Goal: Transaction & Acquisition: Download file/media

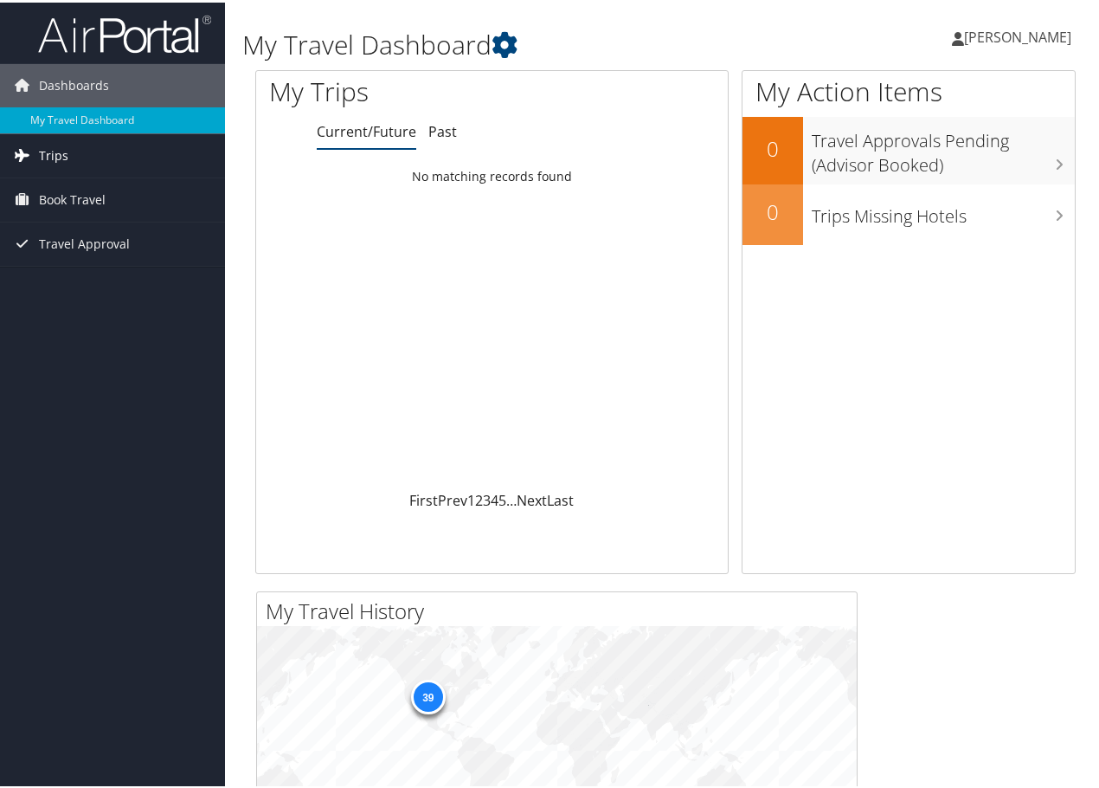
click at [82, 158] on link "Trips" at bounding box center [112, 153] width 225 height 43
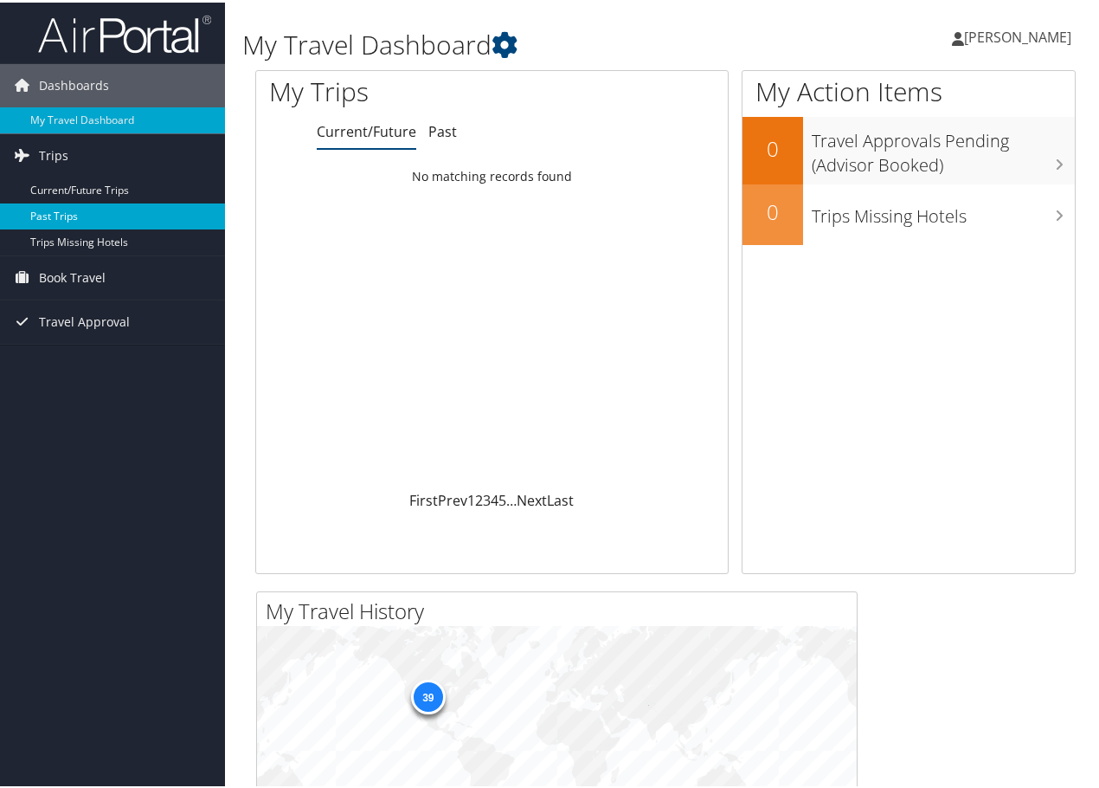
click at [52, 213] on link "Past Trips" at bounding box center [112, 214] width 225 height 26
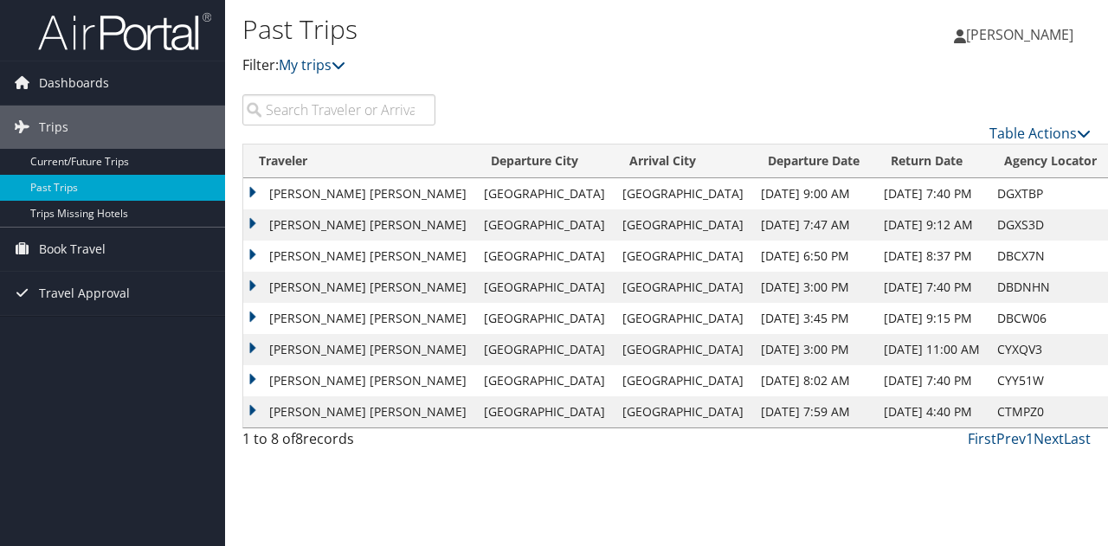
click at [258, 407] on td "ALLISON KATE WATSON" at bounding box center [359, 411] width 232 height 31
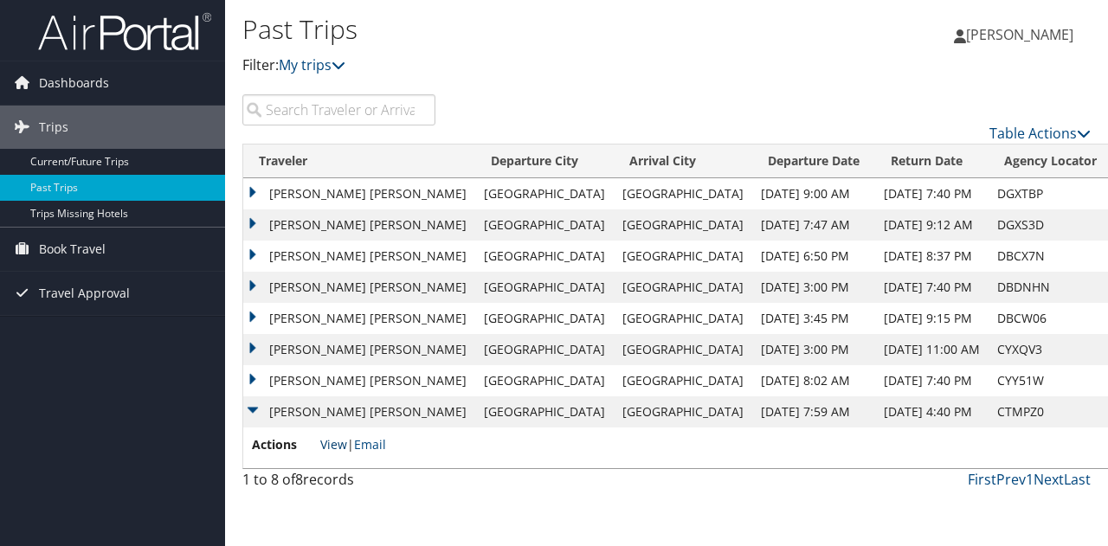
click at [344, 449] on link "View" at bounding box center [333, 444] width 27 height 16
click at [252, 379] on td "ALLISON KATE WATSON" at bounding box center [359, 380] width 232 height 31
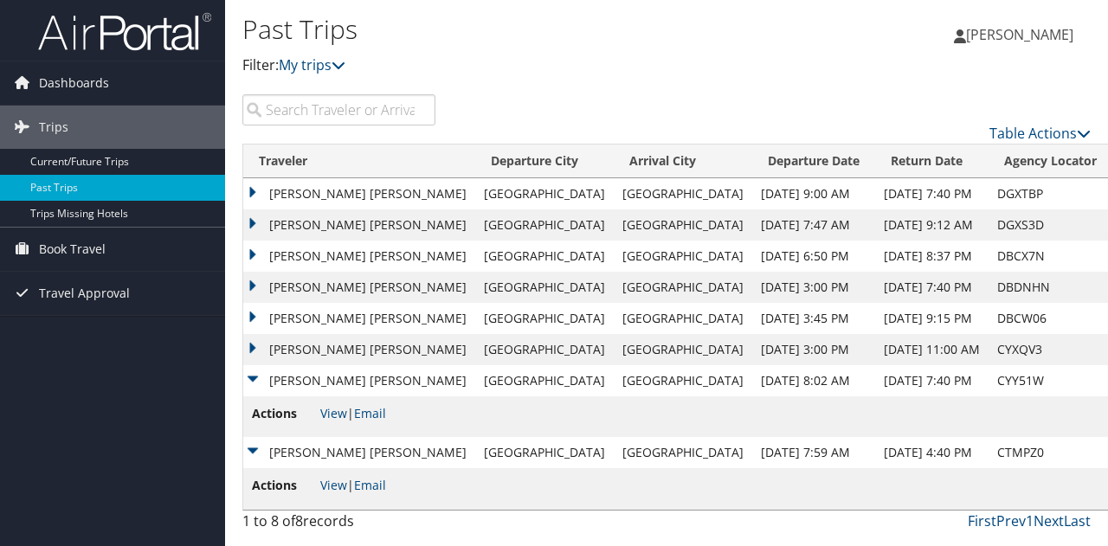
click at [256, 453] on td "ALLISON KATE WATSON" at bounding box center [359, 452] width 232 height 31
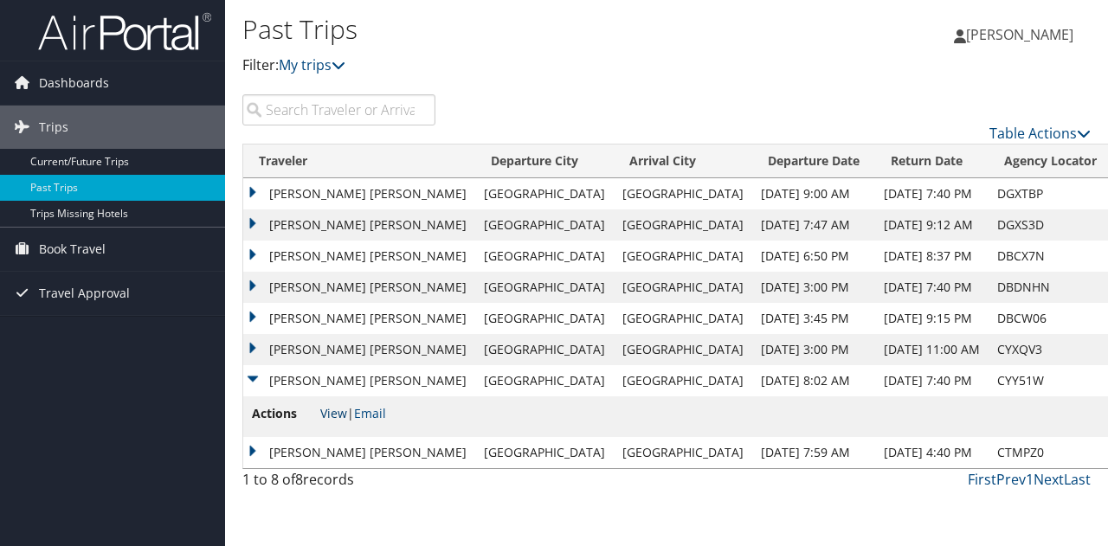
click at [344, 415] on link "View" at bounding box center [333, 413] width 27 height 16
click at [256, 382] on td "ALLISON KATE WATSON" at bounding box center [359, 380] width 232 height 31
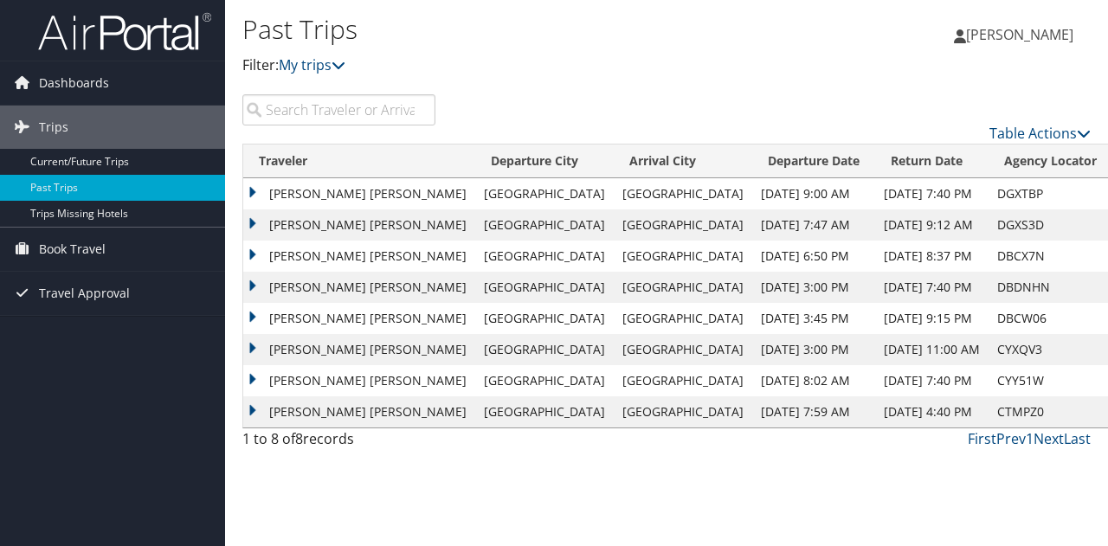
click at [252, 345] on td "ALLISON KATE WATSON" at bounding box center [359, 349] width 232 height 31
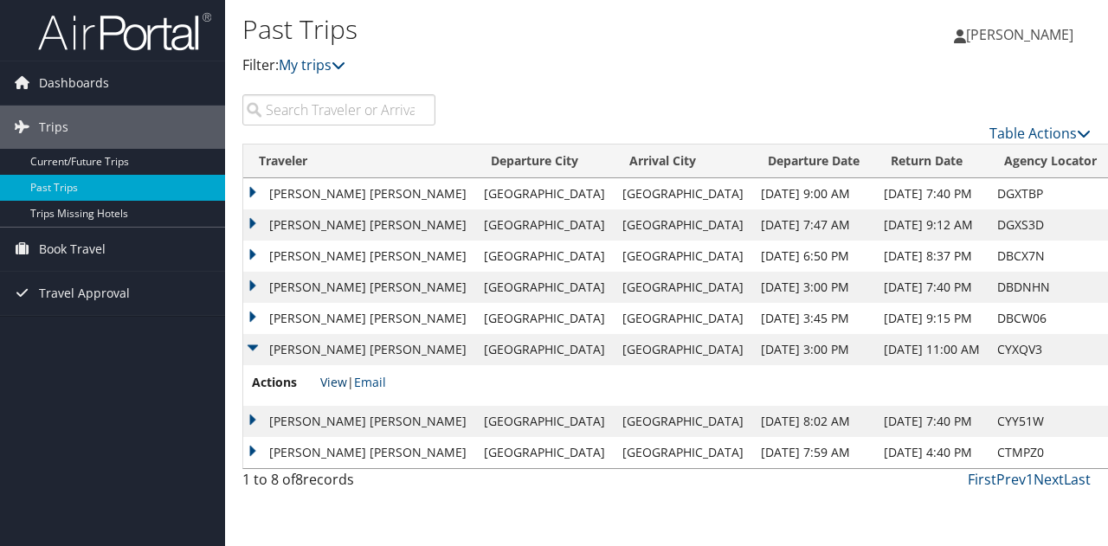
click at [332, 375] on link "View" at bounding box center [333, 382] width 27 height 16
click at [251, 353] on td "ALLISON KATE WATSON" at bounding box center [359, 349] width 232 height 31
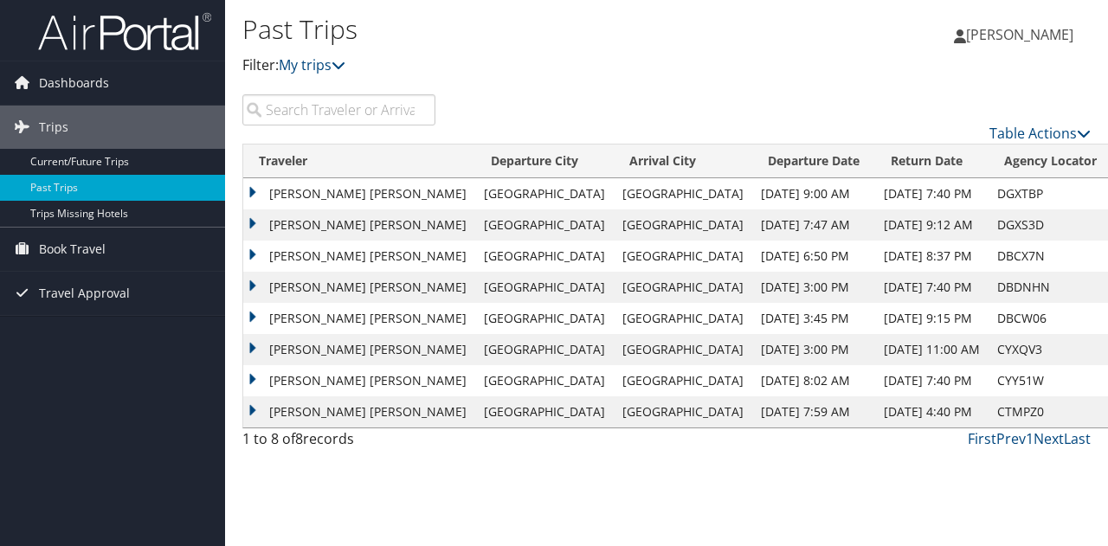
click at [253, 321] on td "ALLISON KATE WATSON" at bounding box center [359, 318] width 232 height 31
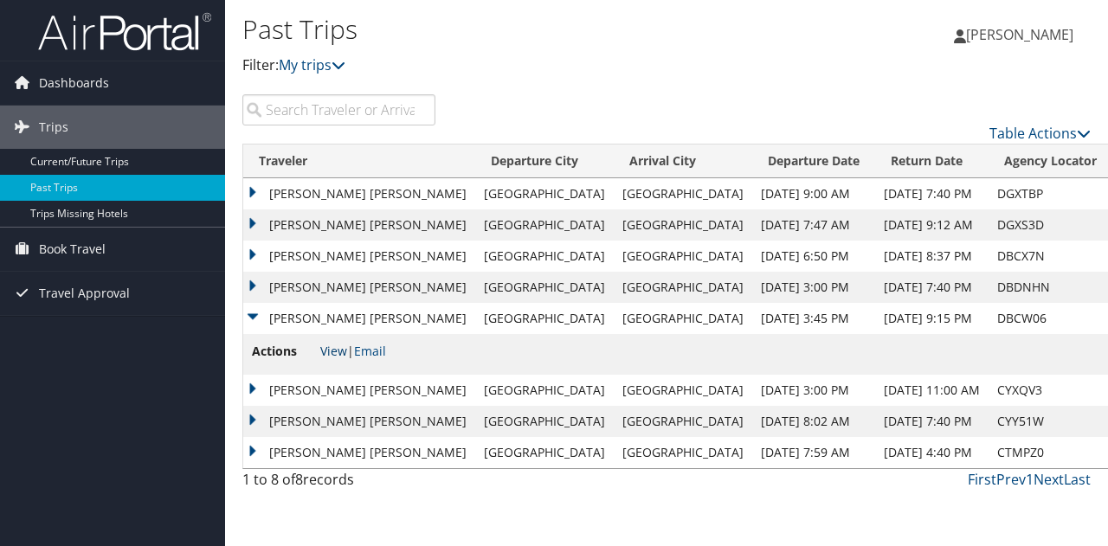
click at [332, 350] on link "View" at bounding box center [333, 351] width 27 height 16
click at [254, 317] on td "ALLISON KATE WATSON" at bounding box center [359, 318] width 232 height 31
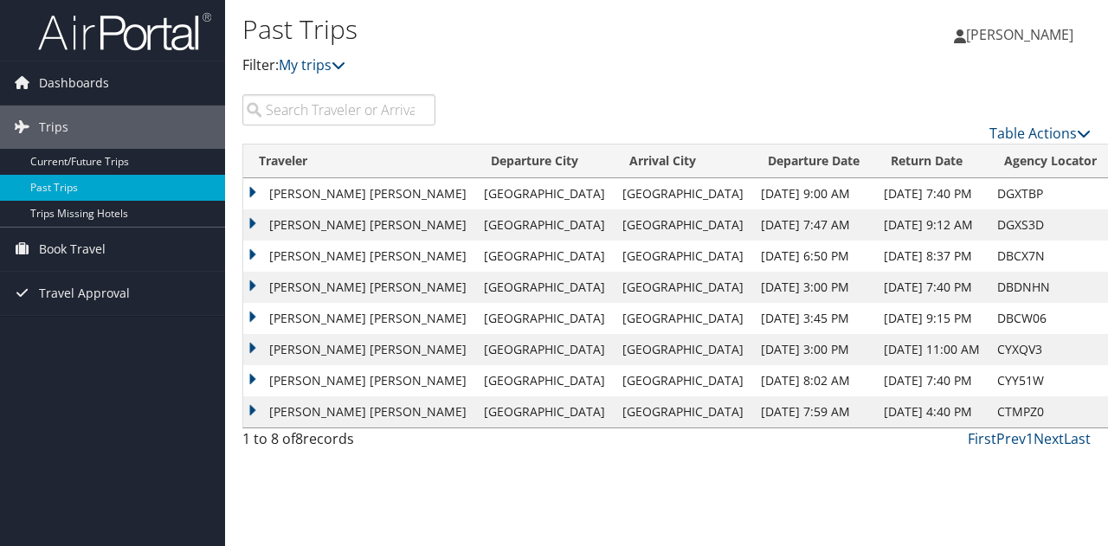
click at [257, 285] on td "ALLISON KATE WATSON" at bounding box center [359, 287] width 232 height 31
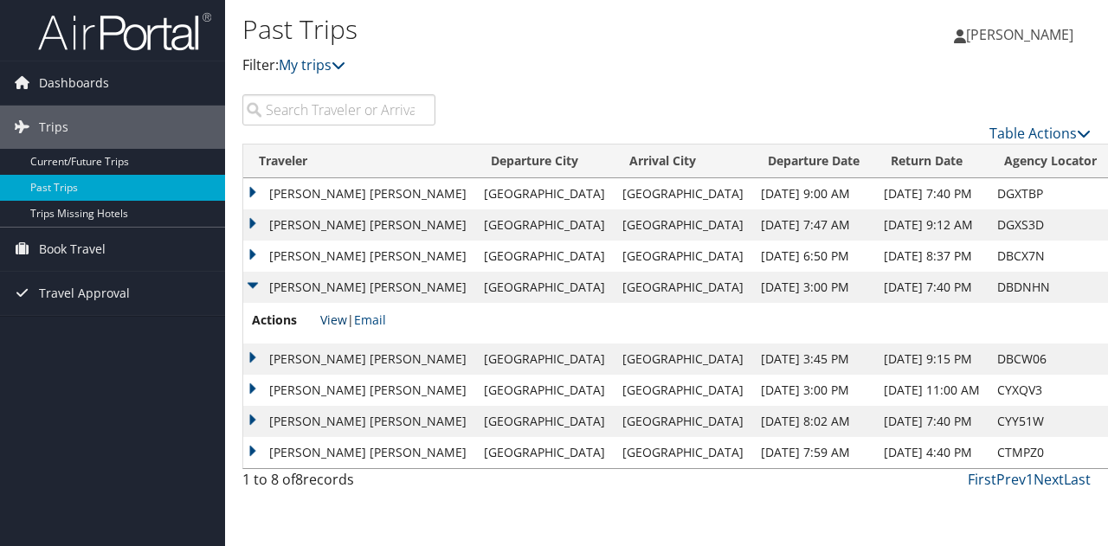
click at [331, 318] on link "View" at bounding box center [333, 320] width 27 height 16
click at [254, 280] on td "ALLISON KATE WATSON" at bounding box center [359, 287] width 232 height 31
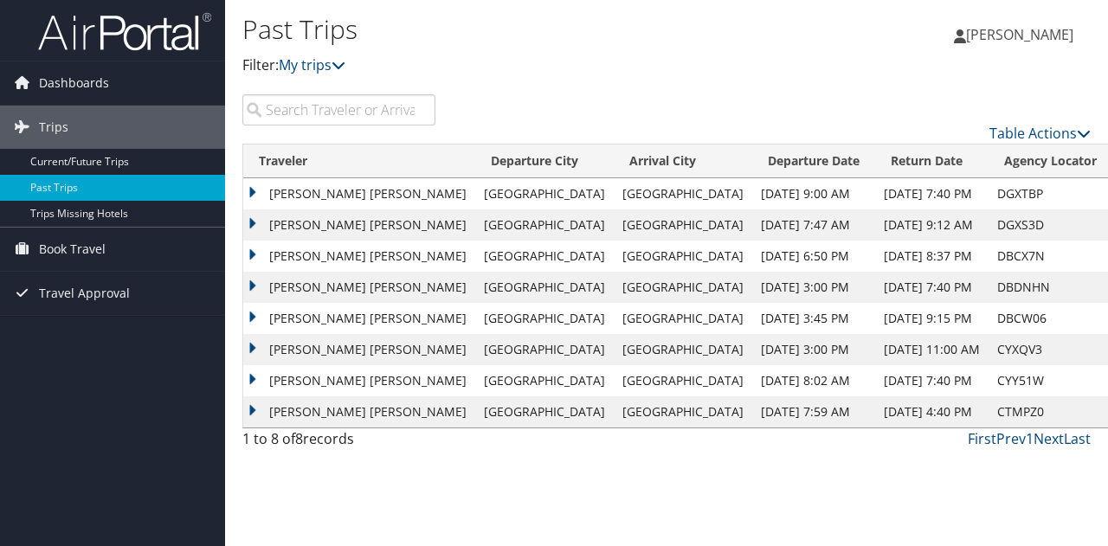
click at [256, 257] on td "ALLISON KATE WATSON" at bounding box center [359, 256] width 232 height 31
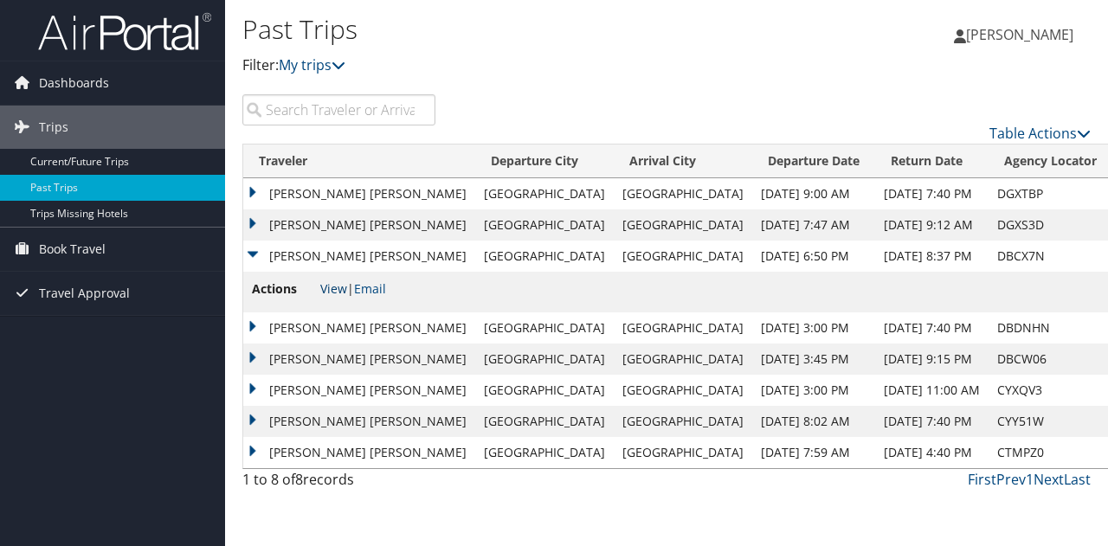
click at [333, 288] on link "View" at bounding box center [333, 288] width 27 height 16
drag, startPoint x: 256, startPoint y: 253, endPoint x: 251, endPoint y: 230, distance: 23.1
click at [256, 251] on td "ALLISON KATE WATSON" at bounding box center [359, 256] width 232 height 31
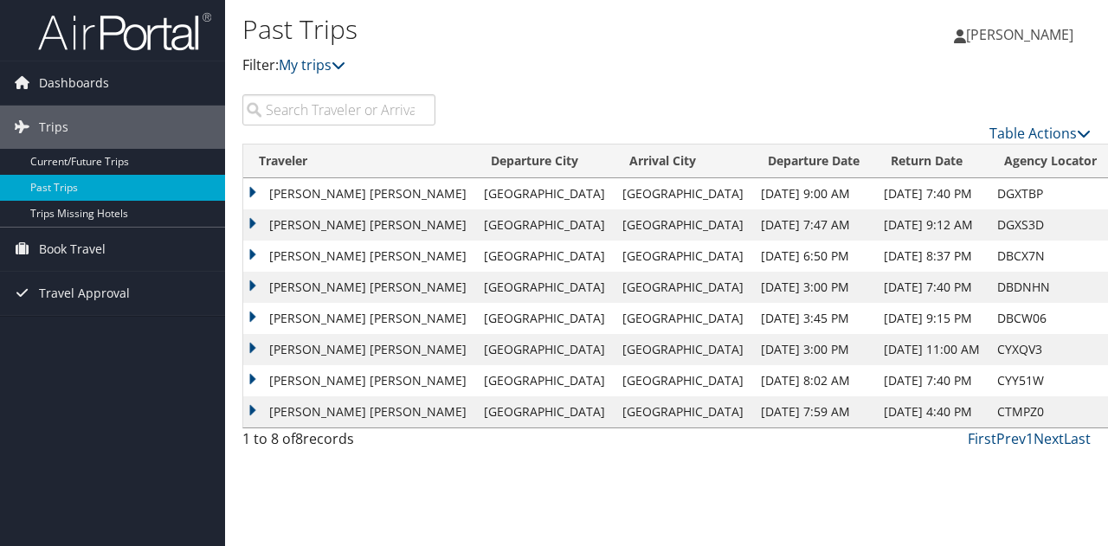
click at [251, 228] on td "ALLISON KATE WATSON" at bounding box center [359, 224] width 232 height 31
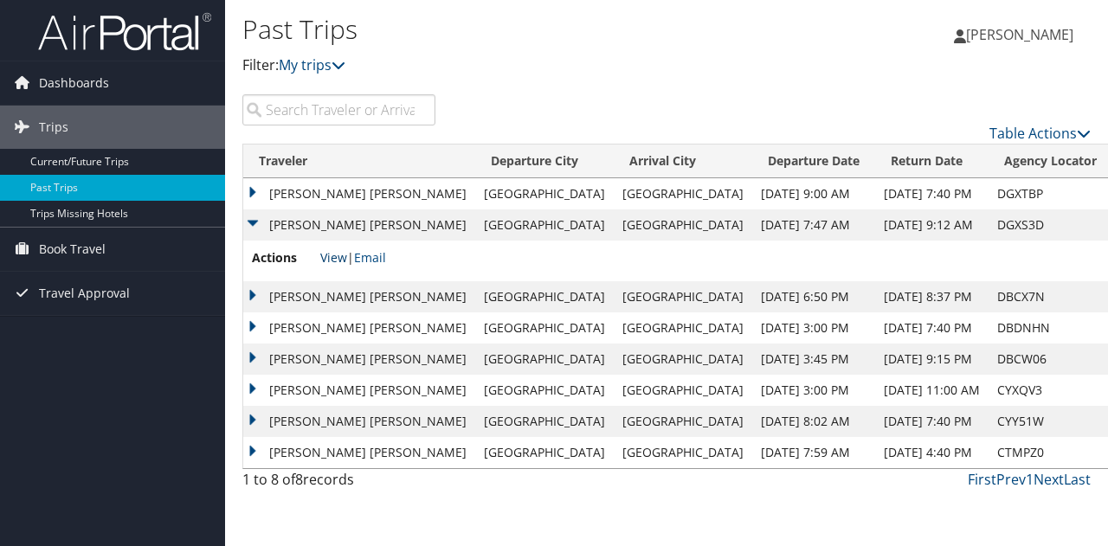
click at [334, 256] on link "View" at bounding box center [333, 257] width 27 height 16
drag, startPoint x: 264, startPoint y: 227, endPoint x: 261, endPoint y: 213, distance: 14.1
click at [264, 227] on td "ALLISON KATE WATSON" at bounding box center [359, 224] width 232 height 31
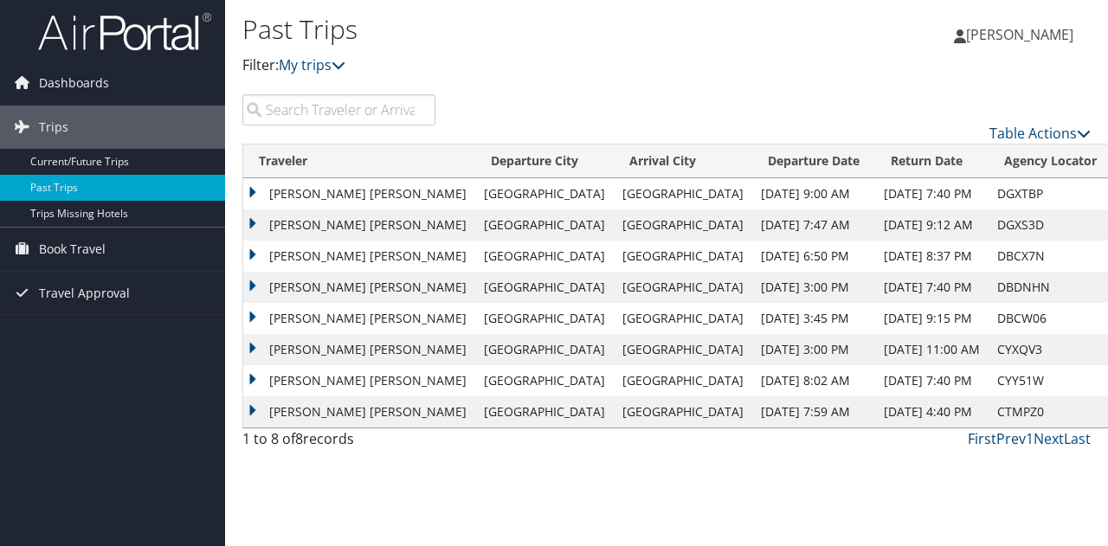
click at [258, 196] on td "ALLISON KATE WATSON" at bounding box center [359, 193] width 232 height 31
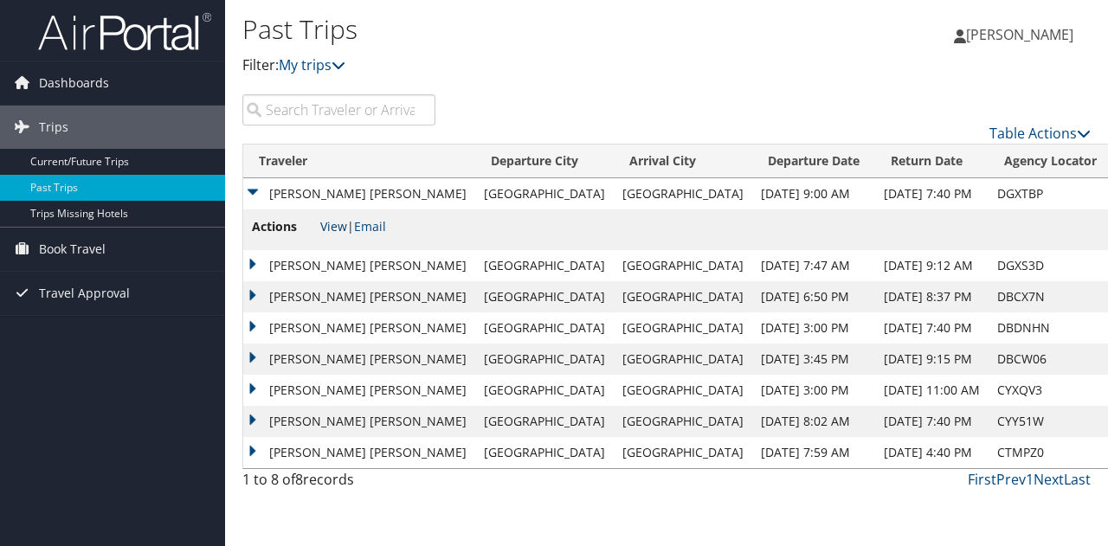
click at [342, 223] on link "View" at bounding box center [333, 226] width 27 height 16
click at [249, 190] on td "ALLISON KATE WATSON" at bounding box center [359, 193] width 232 height 31
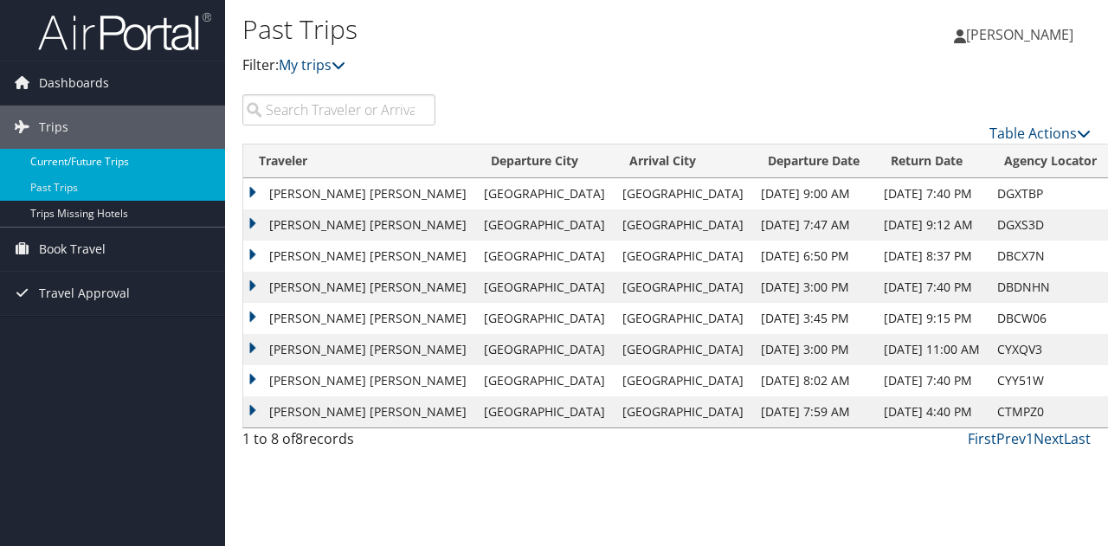
click at [85, 164] on link "Current/Future Trips" at bounding box center [112, 162] width 225 height 26
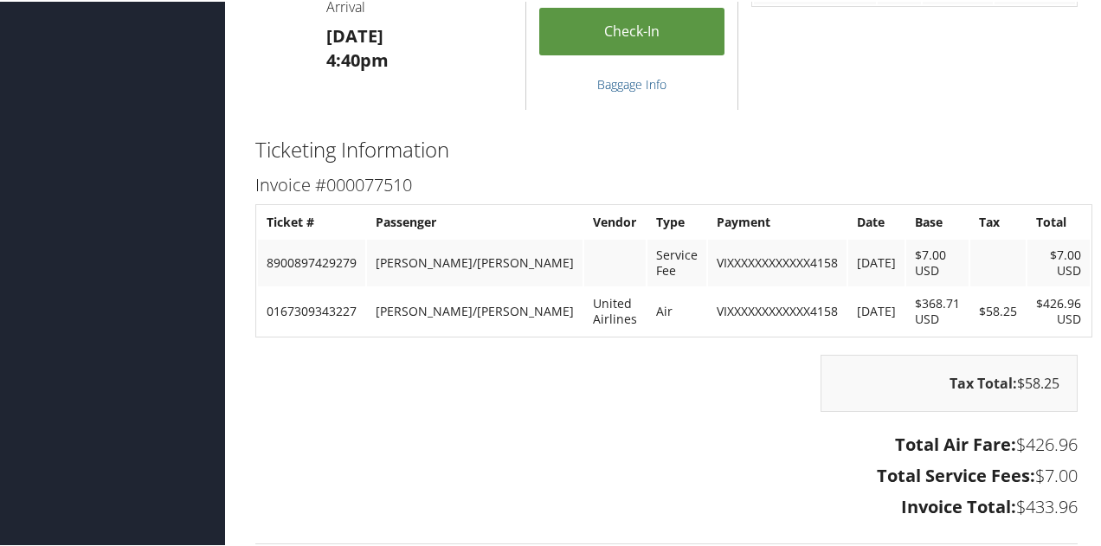
scroll to position [1818, 0]
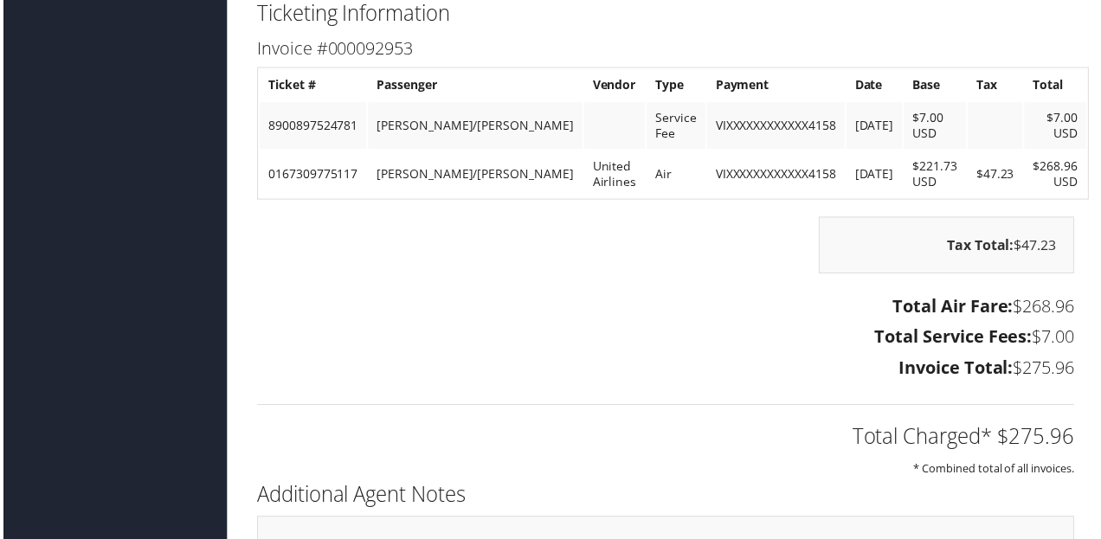
scroll to position [1761, 0]
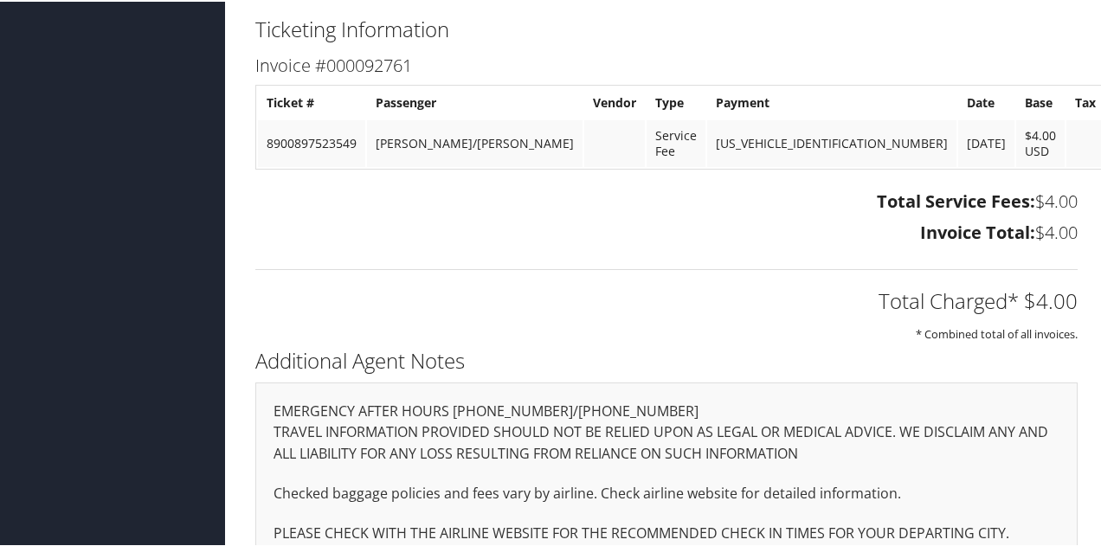
scroll to position [830, 0]
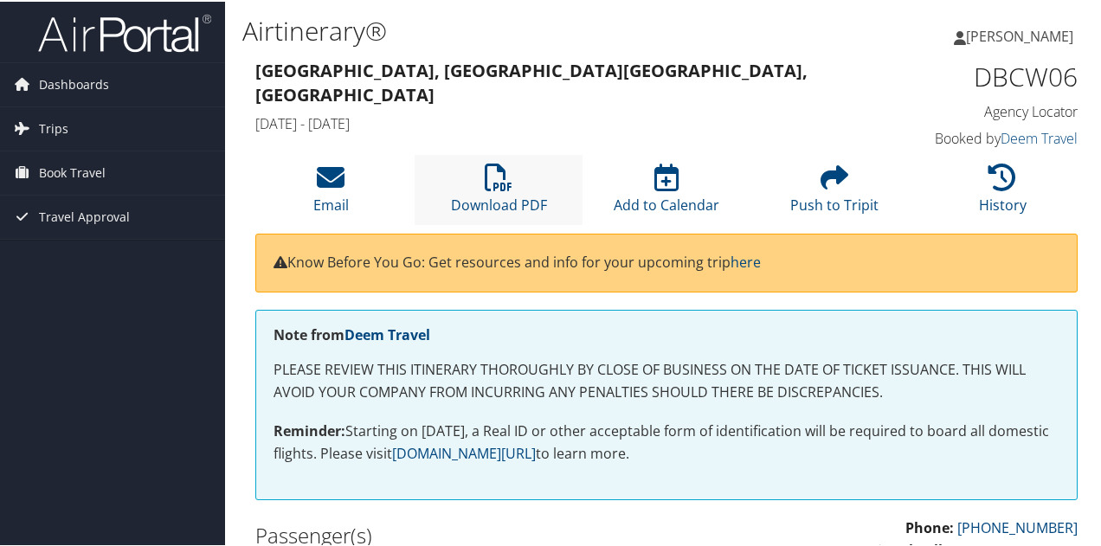
click at [466, 191] on li "Download PDF" at bounding box center [499, 188] width 168 height 70
click at [512, 168] on li "Download PDF" at bounding box center [499, 188] width 168 height 70
click at [495, 190] on icon at bounding box center [499, 176] width 28 height 28
